Goal: Task Accomplishment & Management: Use online tool/utility

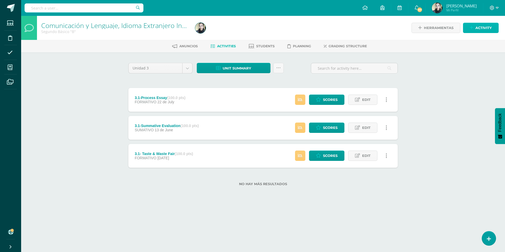
click at [480, 32] on span "Activity" at bounding box center [483, 28] width 16 height 10
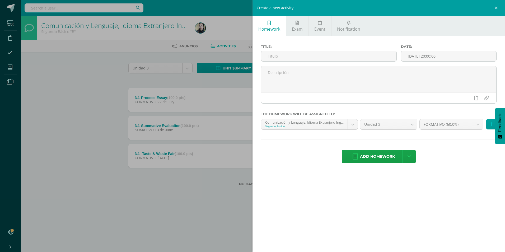
click at [206, 229] on div "Create a new activity Homework Exam Event Notification Title: Date: 2025-08-13 …" at bounding box center [252, 126] width 505 height 252
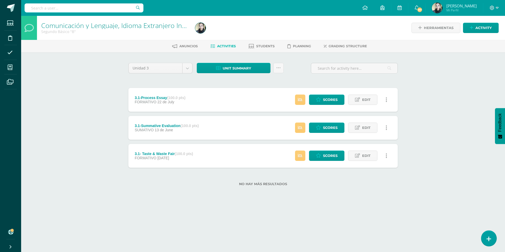
click at [485, 236] on link at bounding box center [488, 238] width 15 height 15
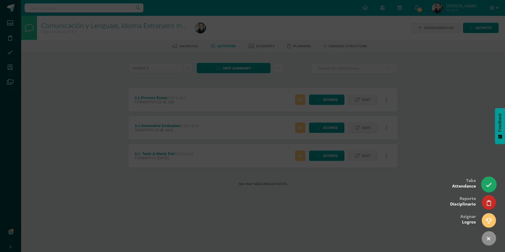
click at [490, 181] on link at bounding box center [488, 184] width 15 height 15
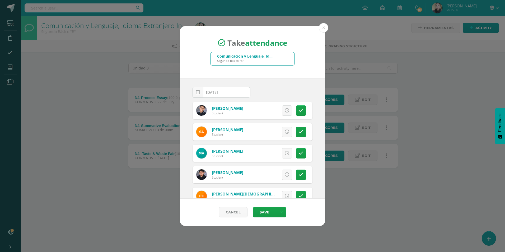
click at [111, 148] on div "Take attendance Comunicación y Lenguaje, Idioma Extranjero Inglés Segundo Básic…" at bounding box center [252, 126] width 501 height 200
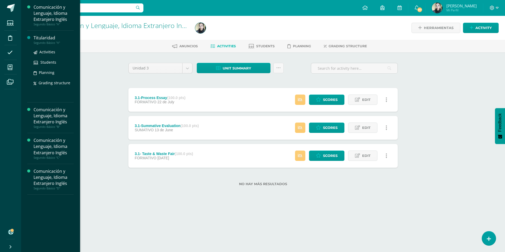
click at [47, 39] on div "Titularidad" at bounding box center [54, 38] width 40 height 6
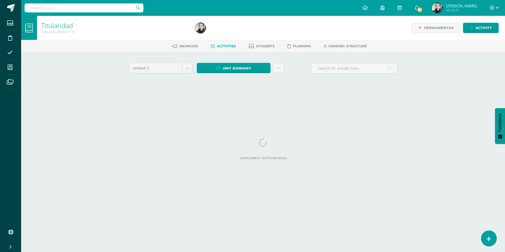
click at [488, 237] on icon at bounding box center [488, 239] width 5 height 6
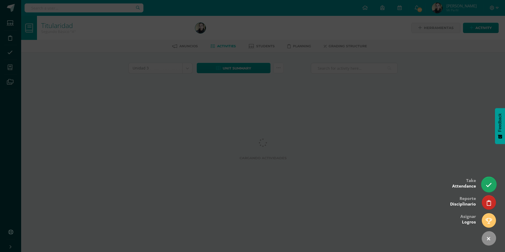
click at [491, 184] on icon at bounding box center [489, 185] width 6 height 6
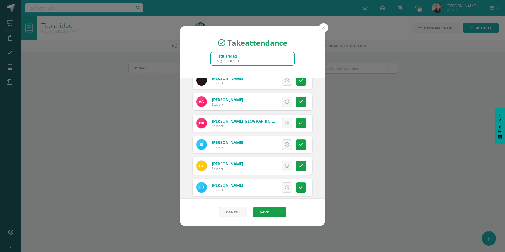
scroll to position [53, 0]
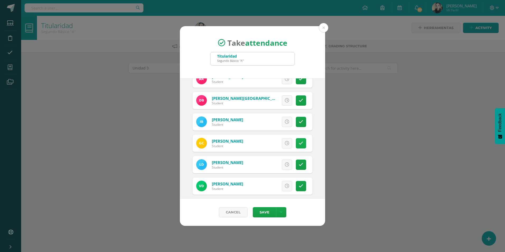
click at [300, 144] on link at bounding box center [301, 143] width 10 height 10
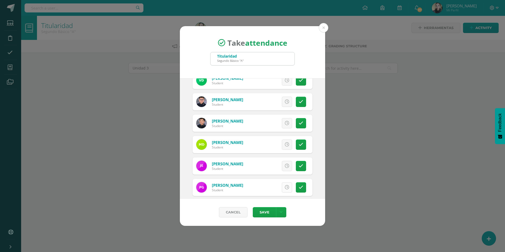
scroll to position [211, 0]
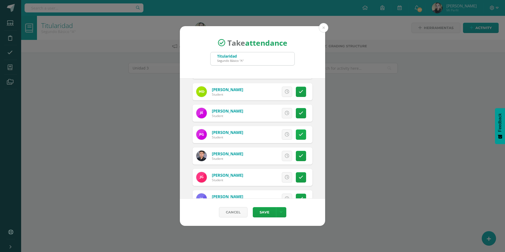
click at [299, 138] on link at bounding box center [301, 134] width 10 height 10
click at [299, 154] on icon at bounding box center [301, 156] width 4 height 4
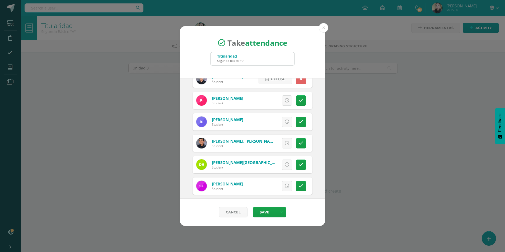
scroll to position [290, 0]
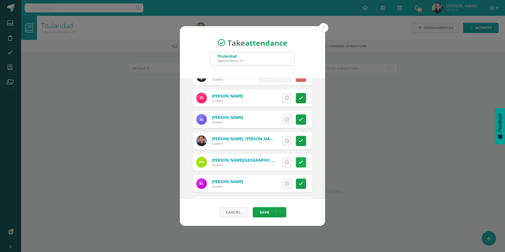
click at [299, 161] on icon at bounding box center [301, 162] width 4 height 4
click at [299, 186] on link at bounding box center [301, 183] width 10 height 10
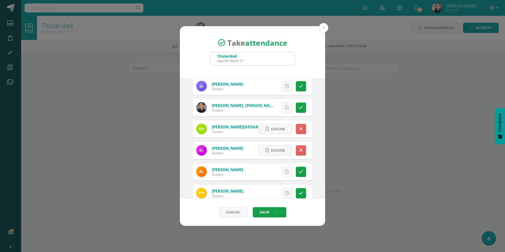
scroll to position [370, 0]
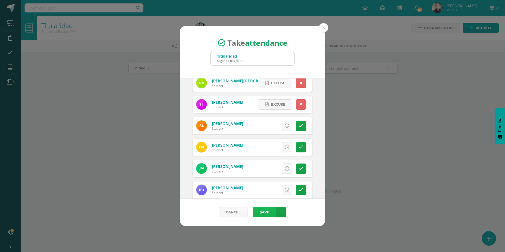
click at [267, 213] on button "Save" at bounding box center [264, 212] width 23 height 10
